Goal: Task Accomplishment & Management: Manage account settings

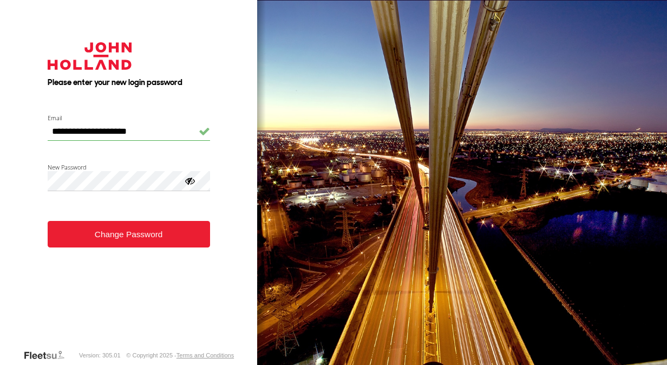
click at [188, 181] on div at bounding box center [189, 180] width 11 height 11
click at [134, 237] on button "Change Password" at bounding box center [129, 234] width 162 height 27
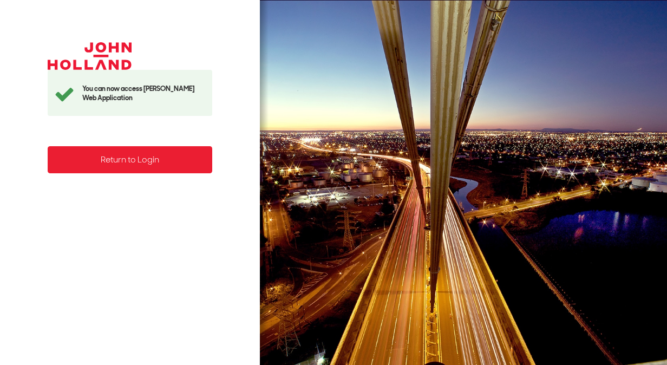
click at [153, 150] on link "Return to Login" at bounding box center [130, 160] width 165 height 28
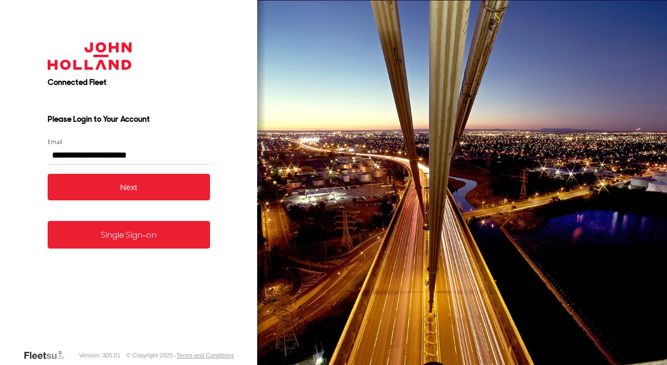
type input "**********"
click at [153, 186] on button "Next" at bounding box center [129, 187] width 162 height 27
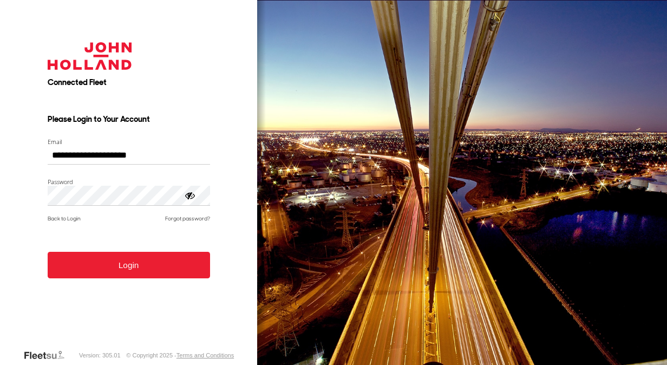
click at [152, 274] on button "Login" at bounding box center [129, 265] width 162 height 27
